Goal: Information Seeking & Learning: Learn about a topic

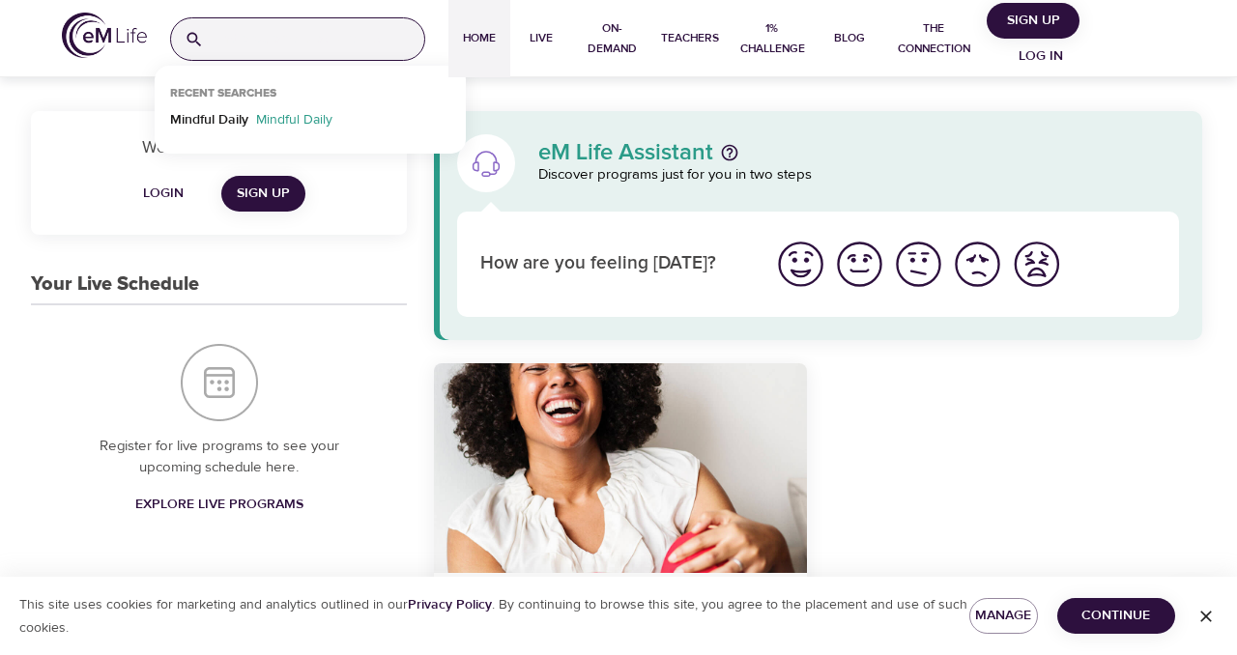
click at [364, 40] on input "search" at bounding box center [318, 39] width 213 height 42
click at [223, 118] on p "Mindful Daily" at bounding box center [209, 124] width 78 height 28
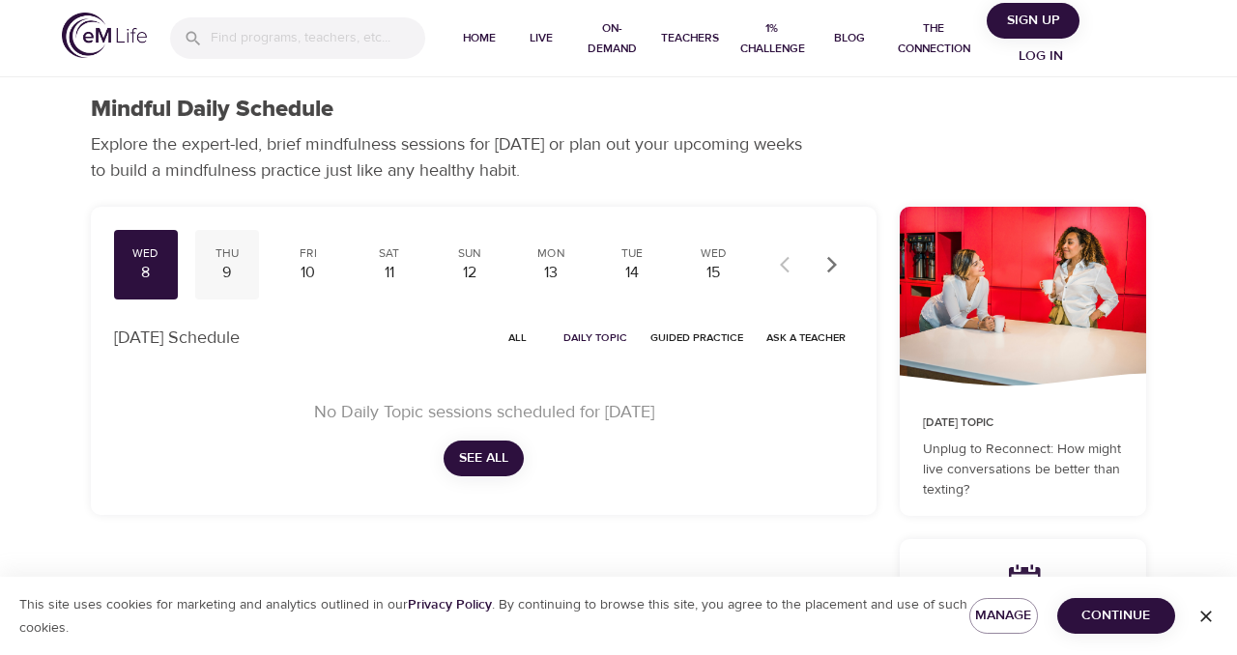
click at [229, 275] on div "9" at bounding box center [227, 273] width 48 height 22
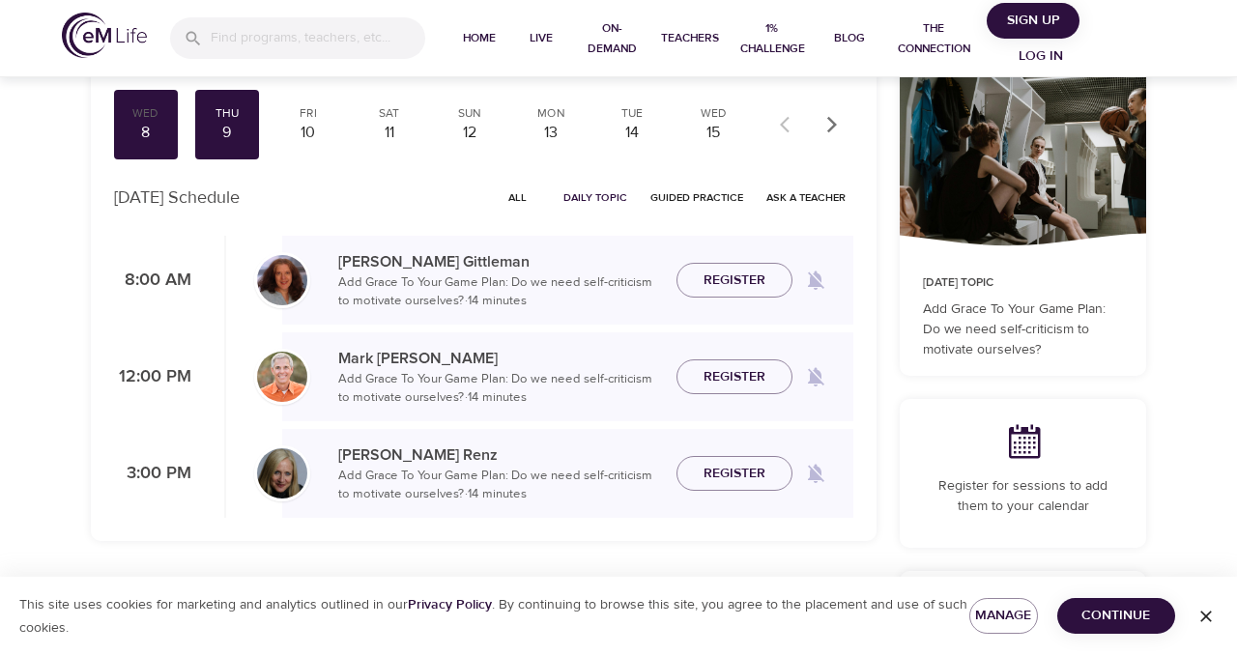
scroll to position [150, 0]
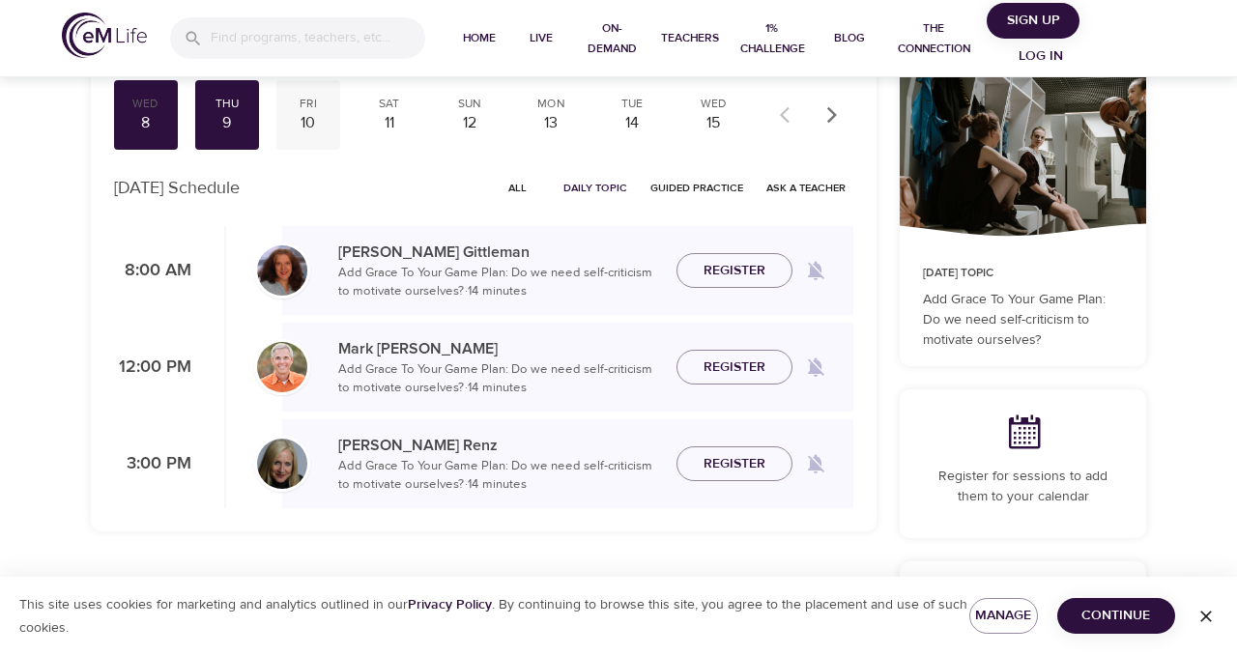
click at [312, 128] on div "10" at bounding box center [308, 123] width 48 height 22
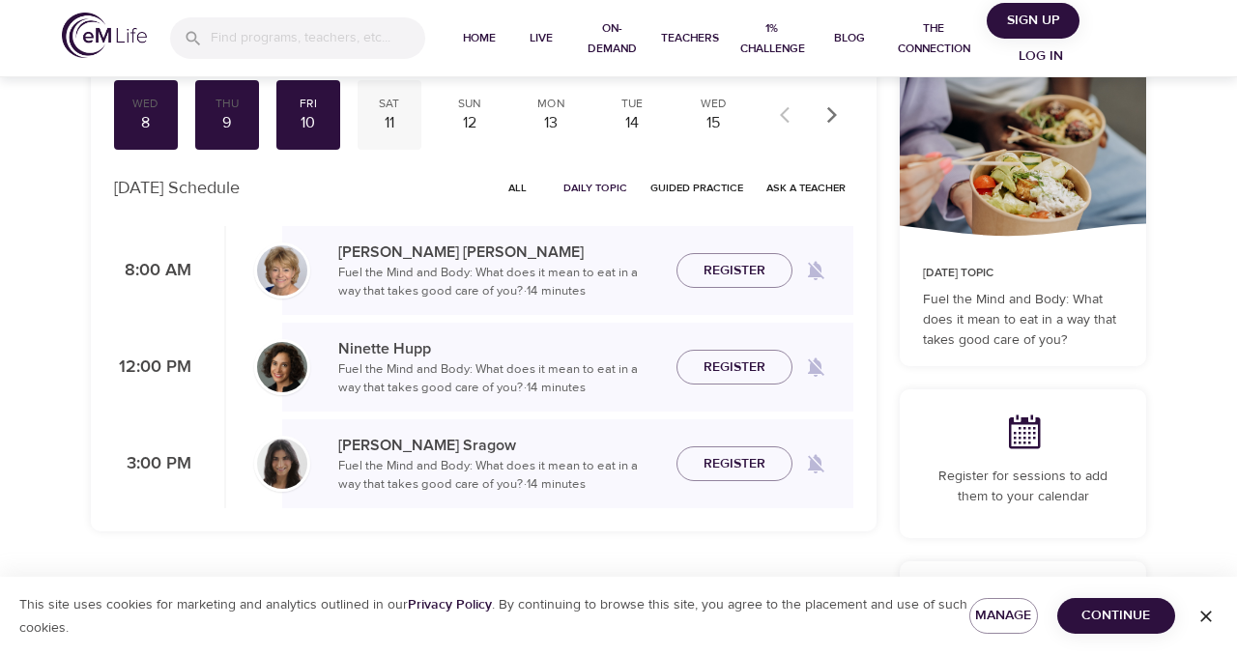
click at [392, 130] on div "11" at bounding box center [389, 123] width 48 height 22
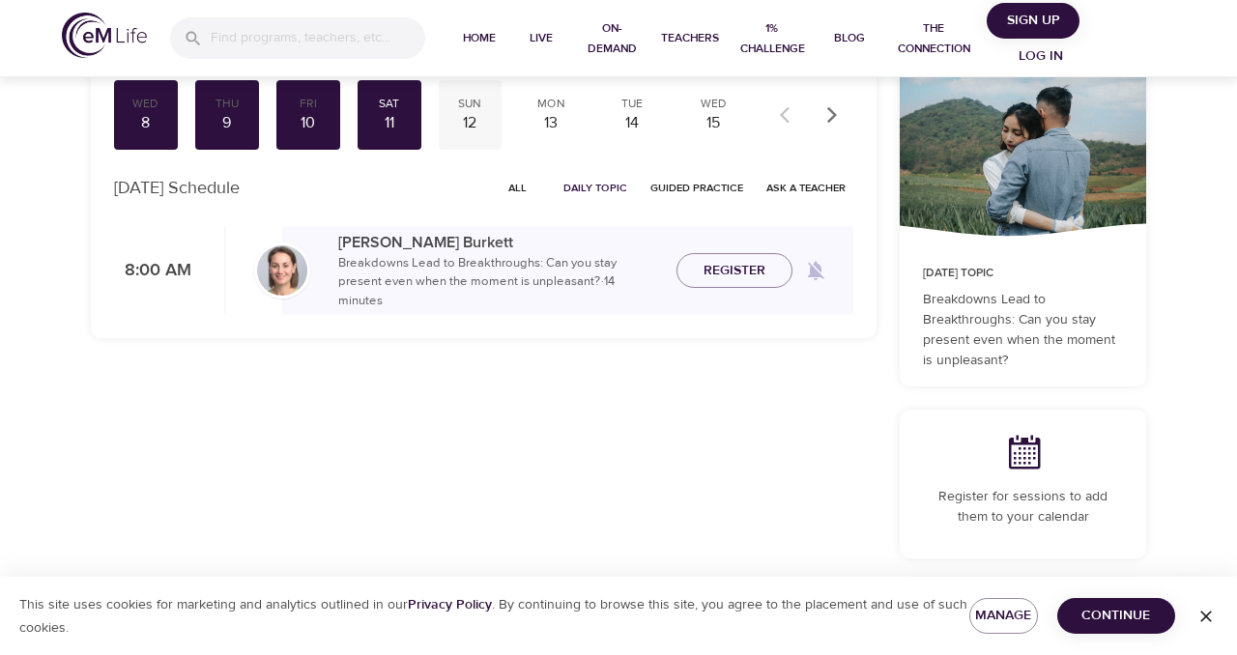
click at [466, 123] on div "12" at bounding box center [470, 123] width 48 height 22
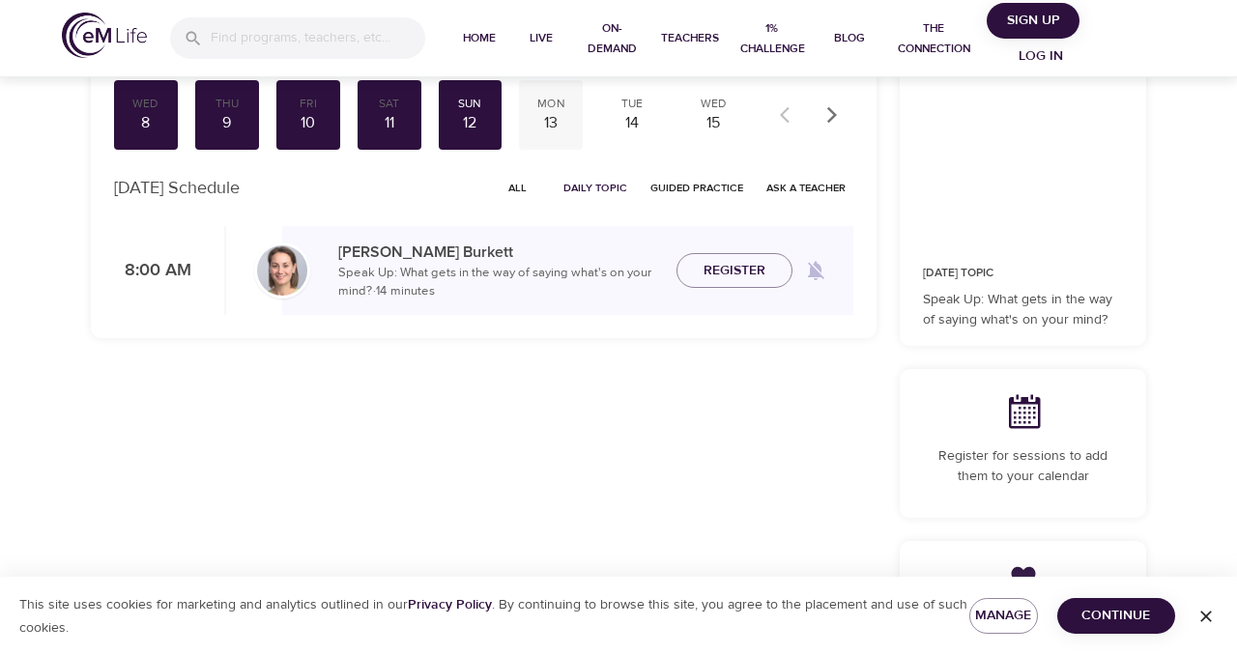
click at [552, 122] on div "13" at bounding box center [551, 123] width 48 height 22
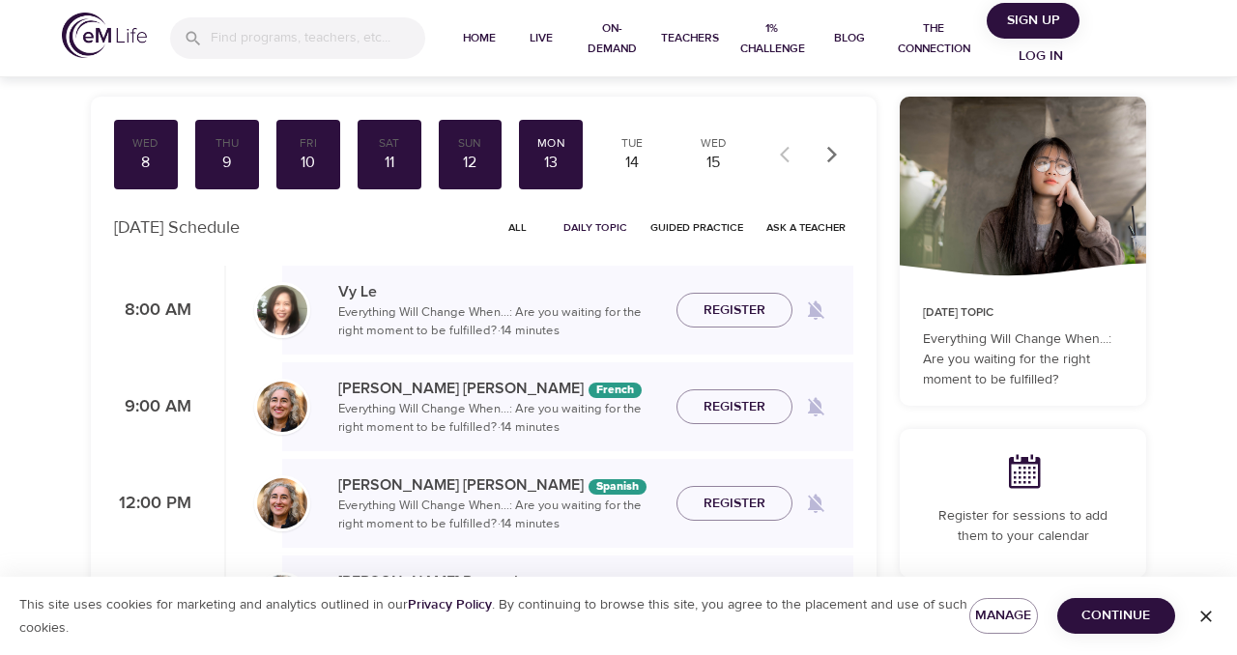
scroll to position [91, 0]
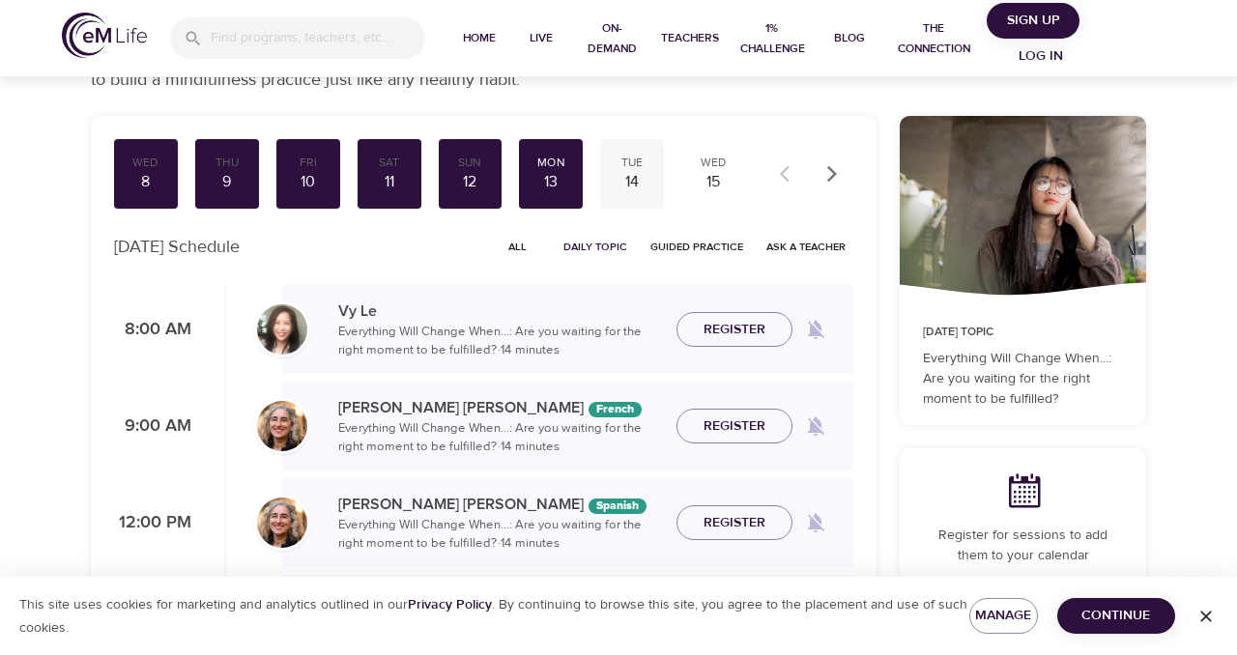
click at [632, 180] on div "14" at bounding box center [632, 182] width 48 height 22
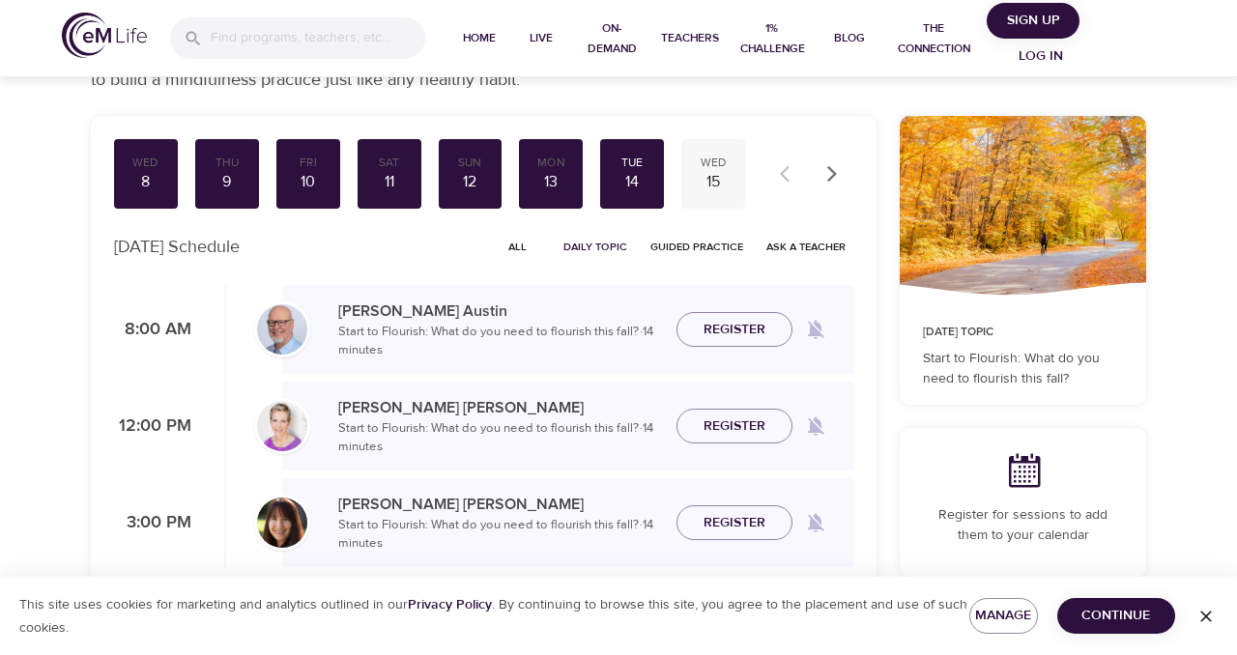
click at [711, 188] on div "15" at bounding box center [713, 182] width 48 height 22
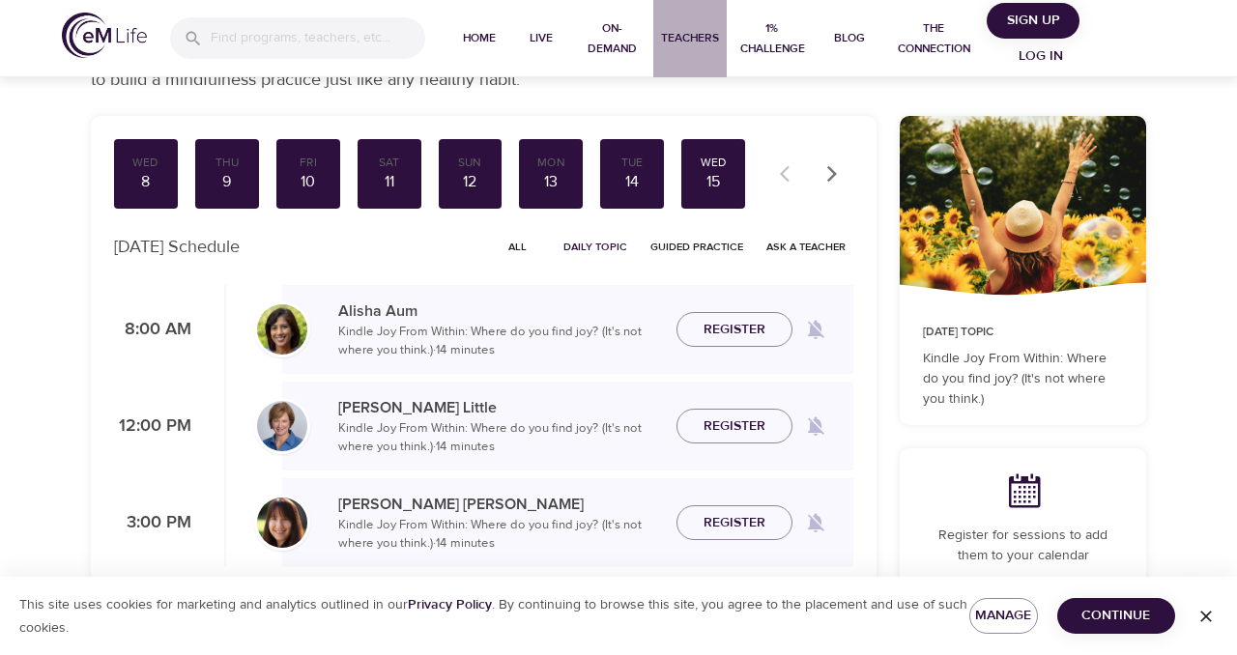
click at [691, 39] on span "Teachers" at bounding box center [690, 38] width 58 height 20
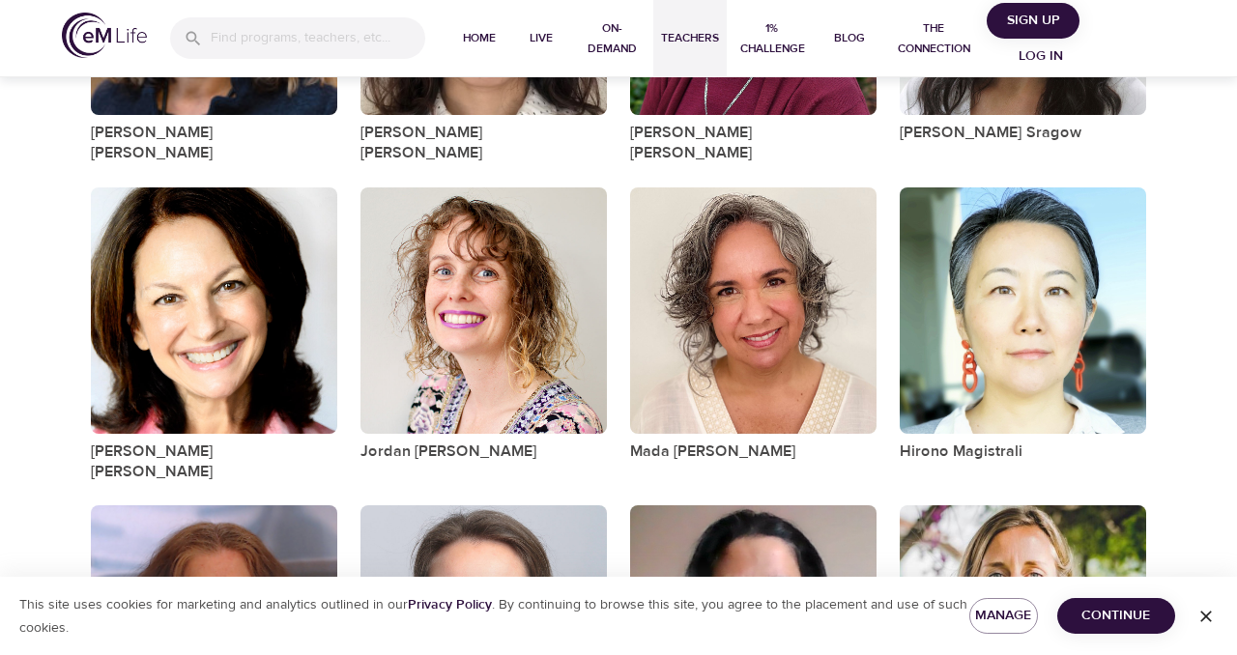
scroll to position [1660, 0]
